Goal: Find specific page/section: Find specific page/section

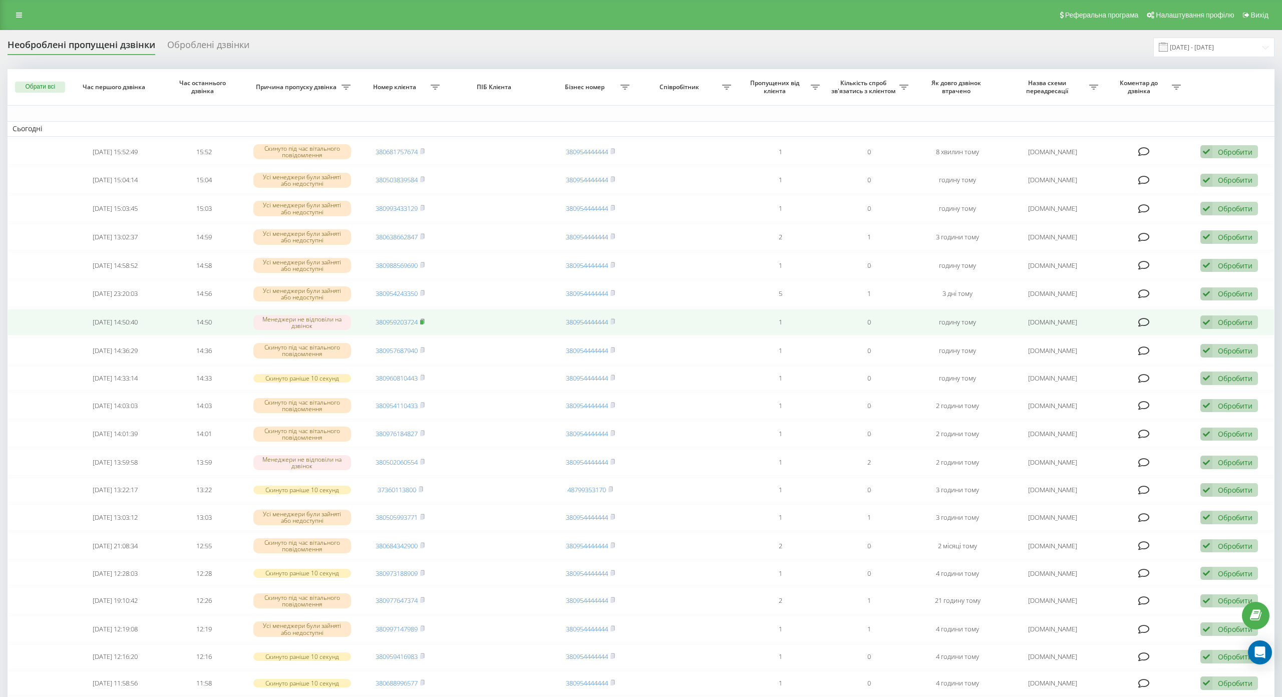
click at [422, 320] on icon at bounding box center [422, 321] width 5 height 6
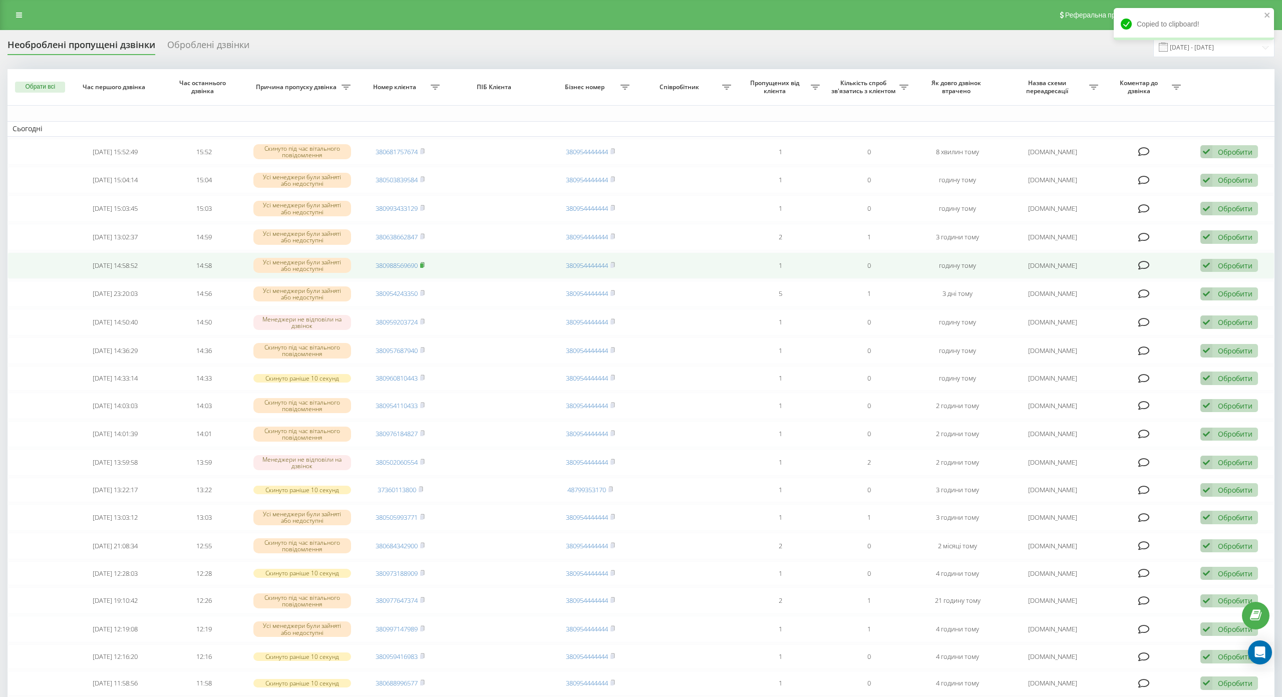
click at [423, 267] on icon at bounding box center [422, 265] width 5 height 6
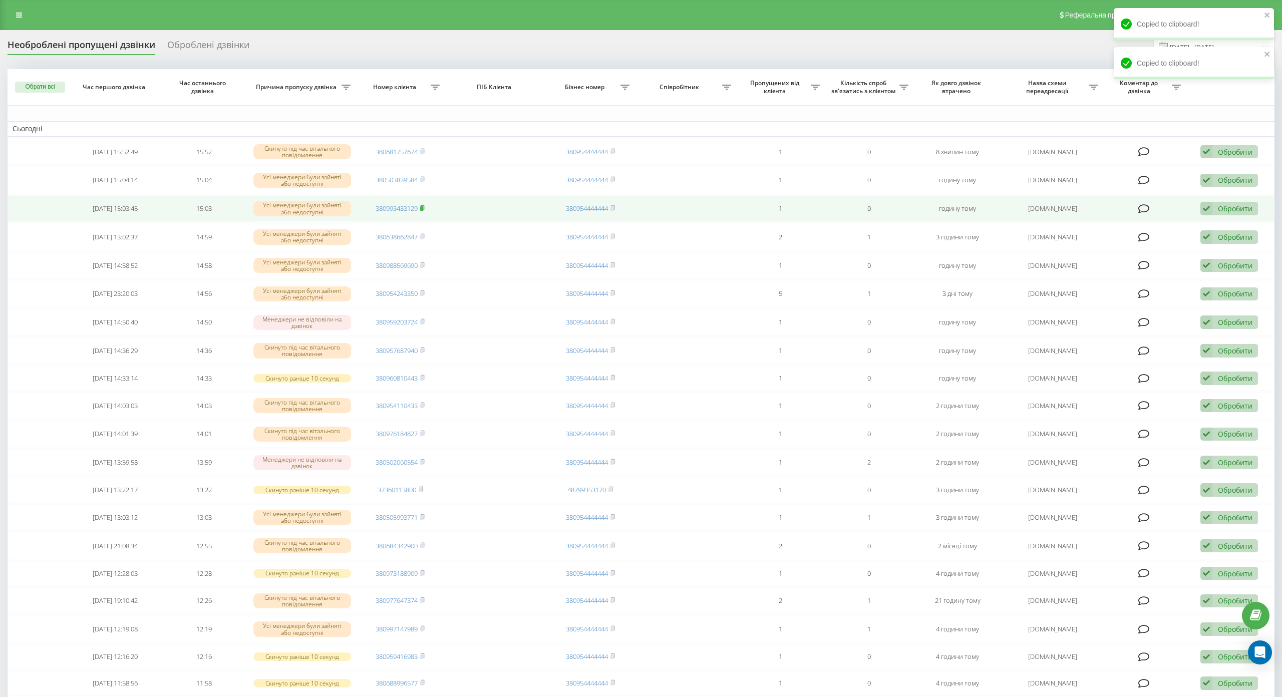
click at [422, 205] on icon at bounding box center [422, 208] width 5 height 6
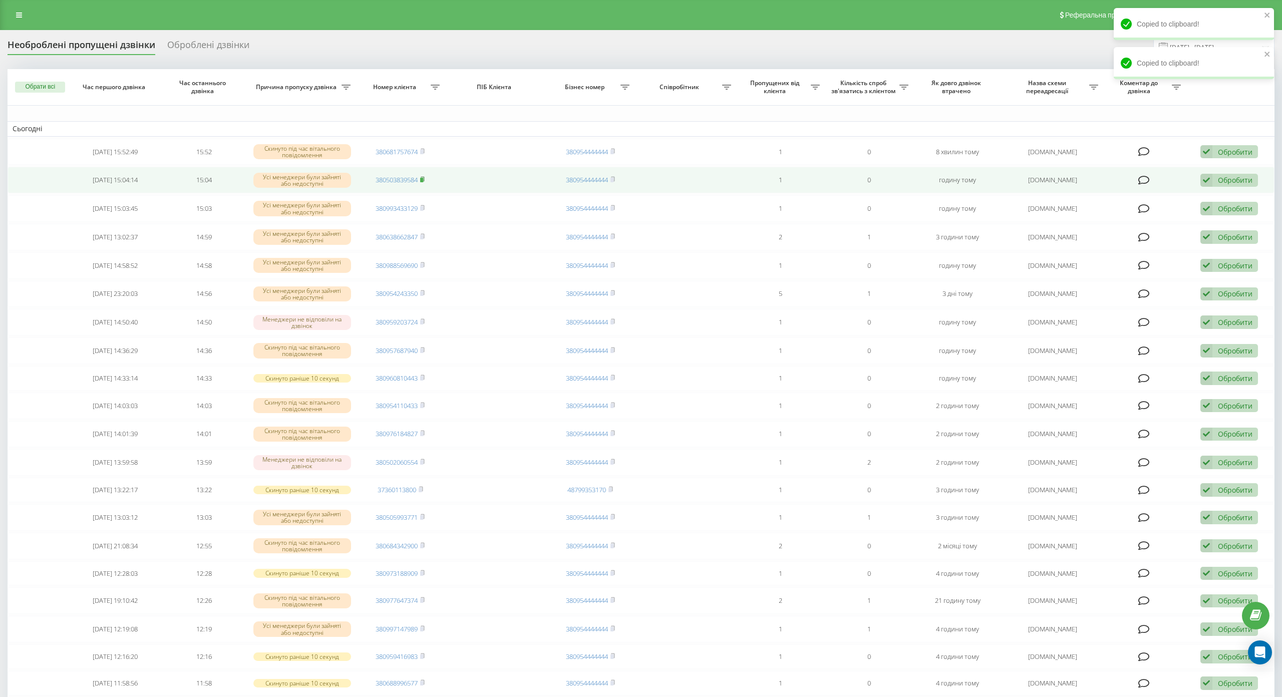
click at [422, 183] on span at bounding box center [422, 179] width 5 height 9
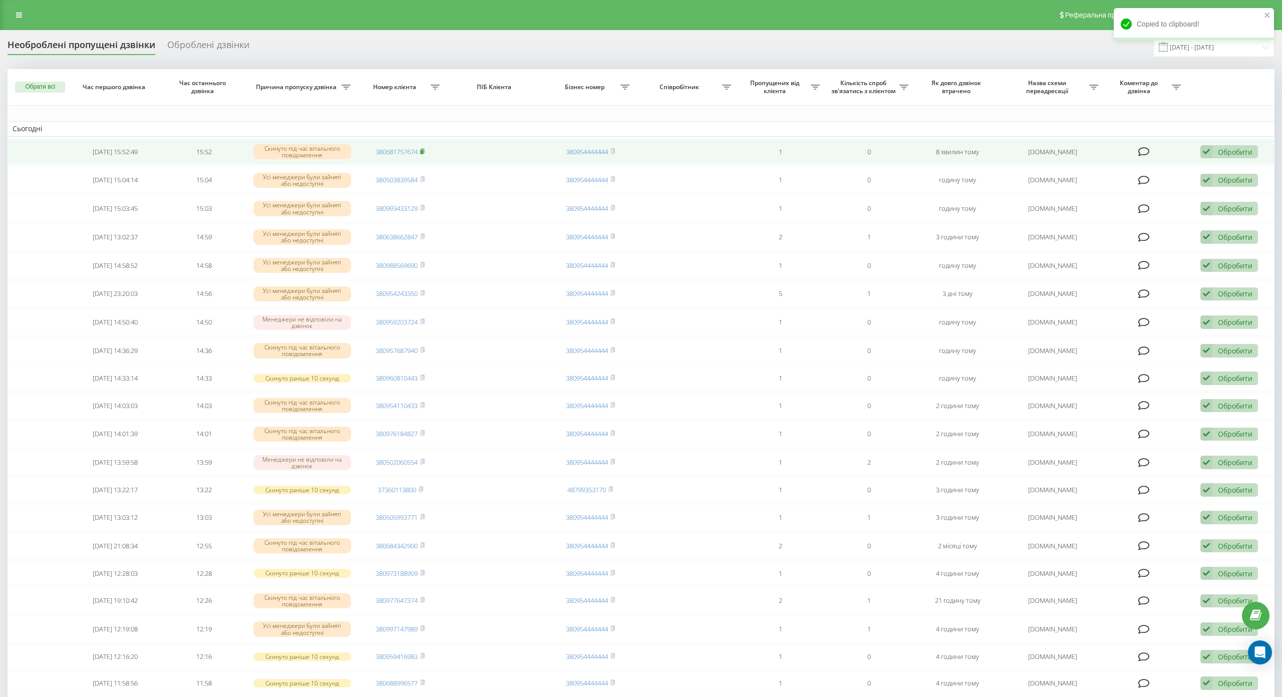
click at [421, 152] on rect at bounding box center [421, 152] width 3 height 5
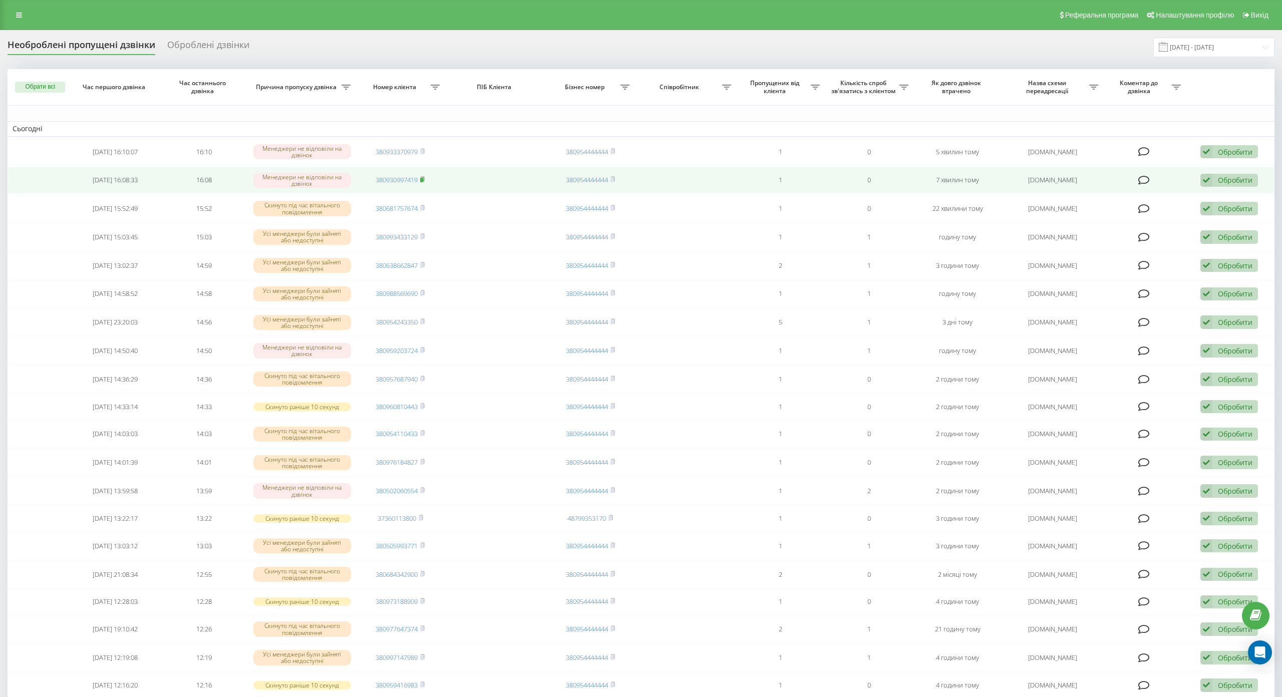
click at [422, 180] on rect at bounding box center [421, 180] width 3 height 5
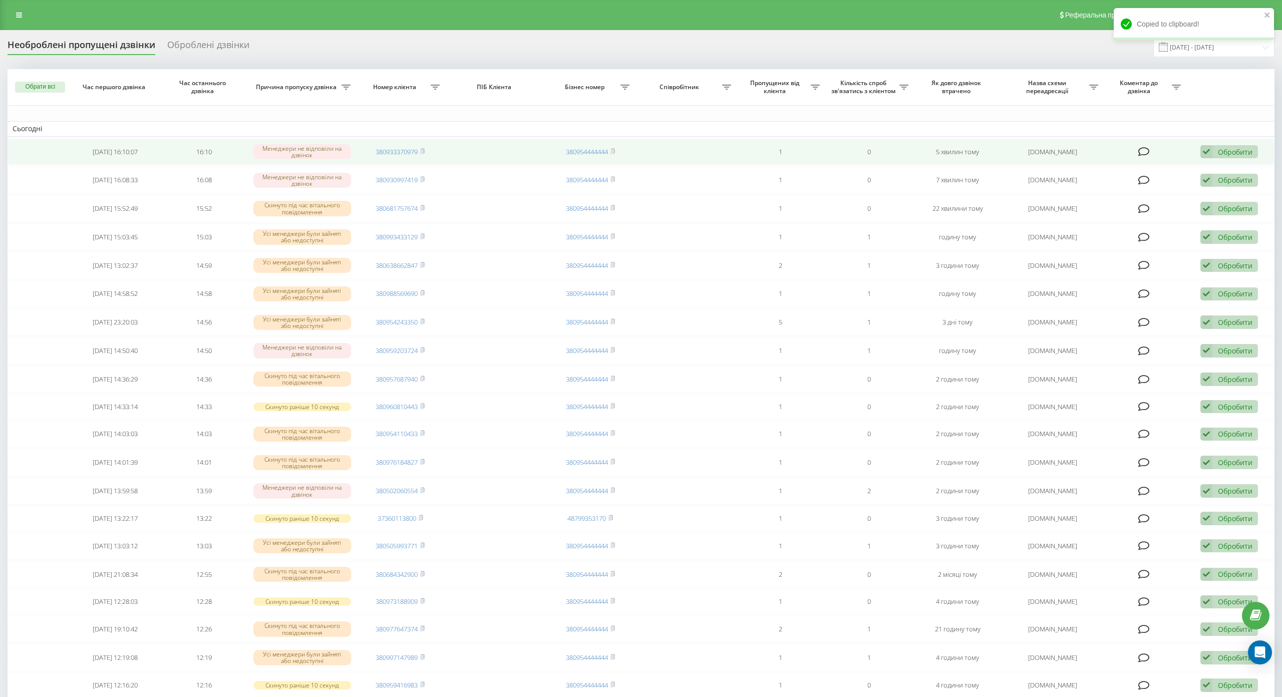
click at [424, 154] on td "380933370979" at bounding box center [400, 152] width 89 height 27
click at [422, 150] on rect at bounding box center [421, 152] width 3 height 5
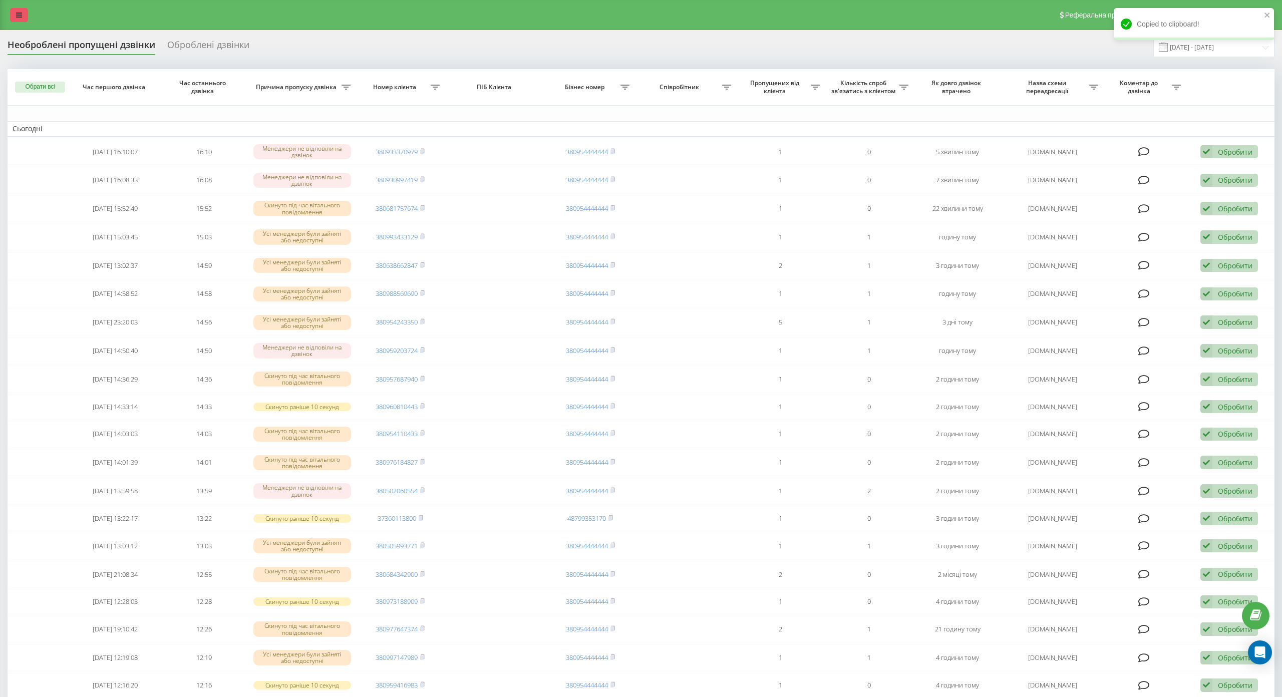
click at [18, 15] on icon at bounding box center [19, 15] width 6 height 7
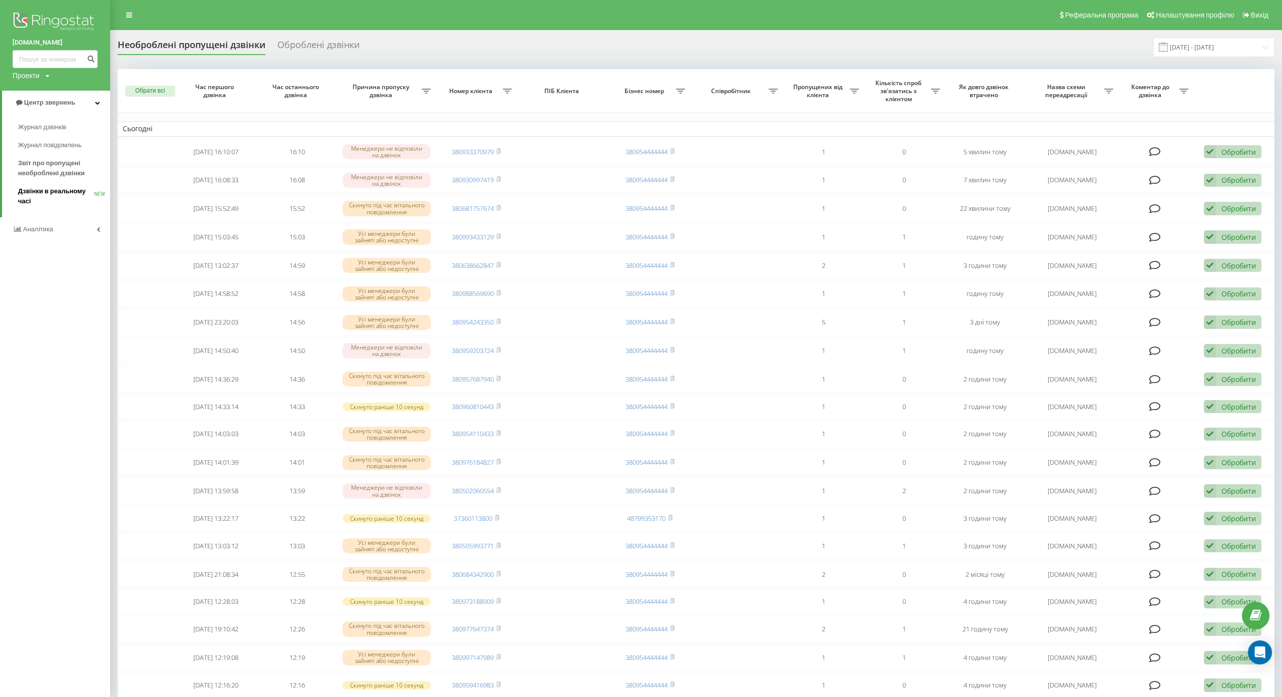
click at [37, 201] on span "Дзвінки в реальному часі" at bounding box center [56, 196] width 76 height 20
